Goal: Navigation & Orientation: Find specific page/section

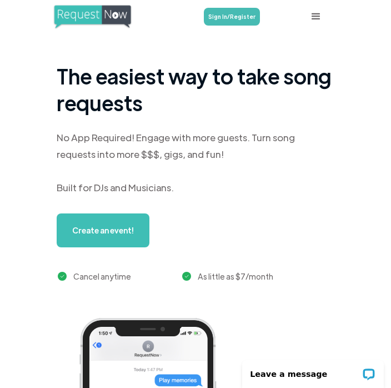
click at [319, 18] on div at bounding box center [316, 16] width 13 height 13
click at [320, 14] on div at bounding box center [316, 16] width 13 height 13
click at [316, 18] on div at bounding box center [316, 16] width 13 height 13
click at [322, 22] on div at bounding box center [316, 16] width 33 height 33
click at [321, 23] on div at bounding box center [316, 16] width 33 height 33
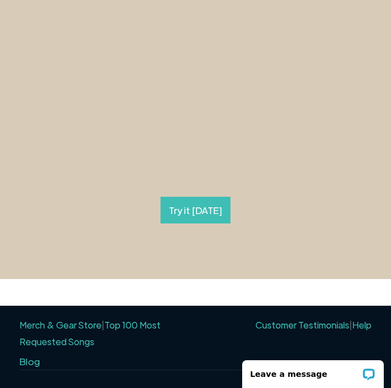
scroll to position [707, 0]
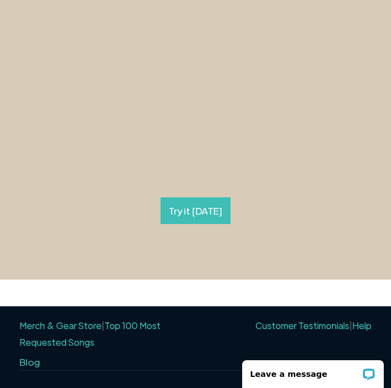
click at [138, 320] on link "Top 100 Most Requested Songs" at bounding box center [89, 334] width 141 height 28
